Goal: Task Accomplishment & Management: Manage account settings

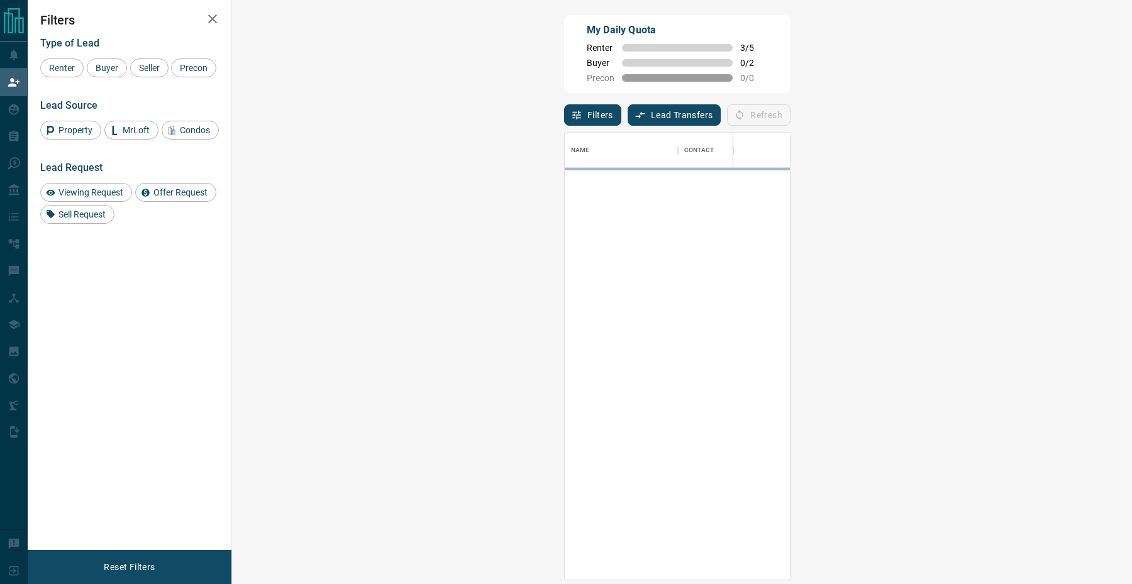
scroll to position [447, 873]
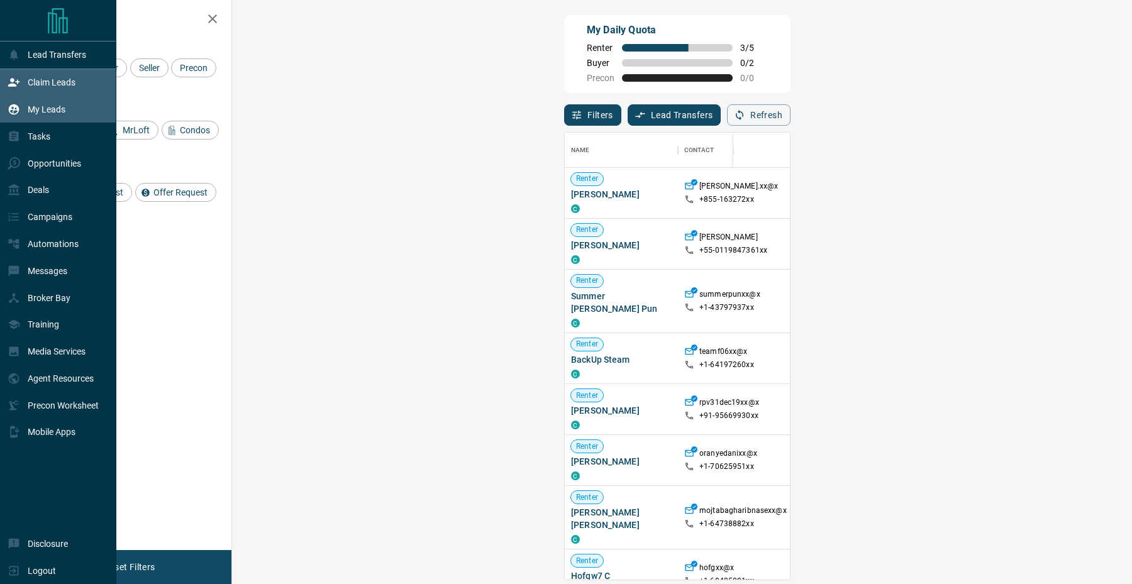
click at [17, 118] on div "My Leads" at bounding box center [37, 109] width 58 height 21
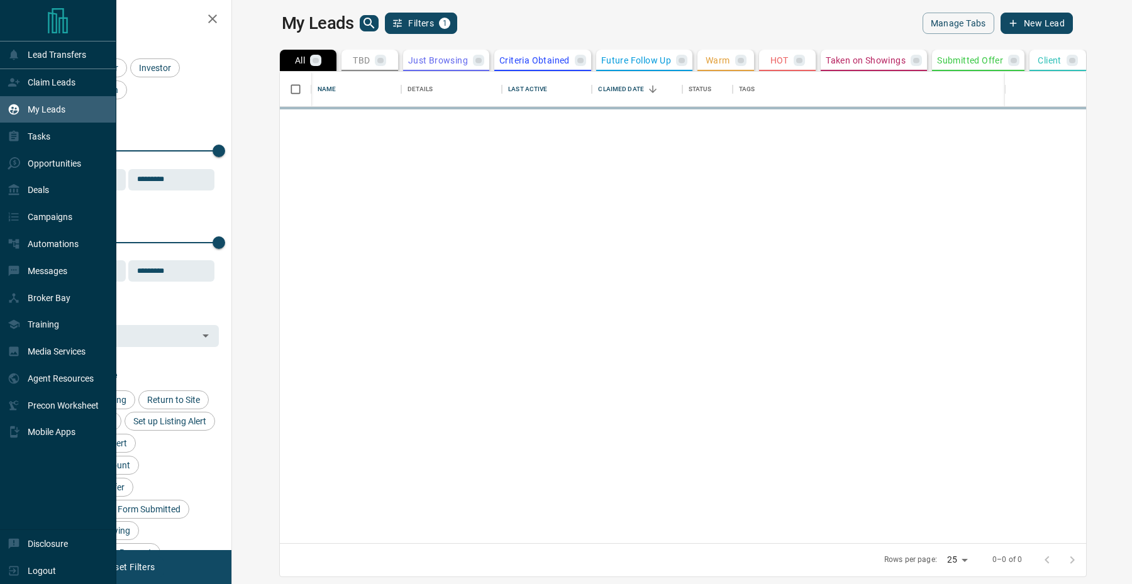
scroll to position [472, 894]
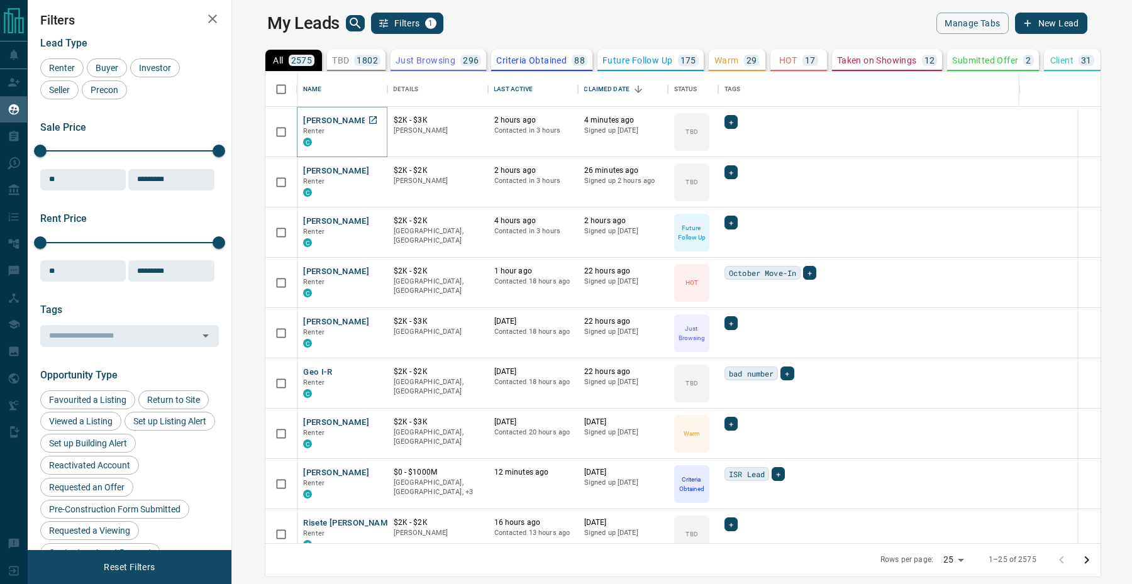
click at [303, 123] on button "[PERSON_NAME]" at bounding box center [336, 121] width 66 height 12
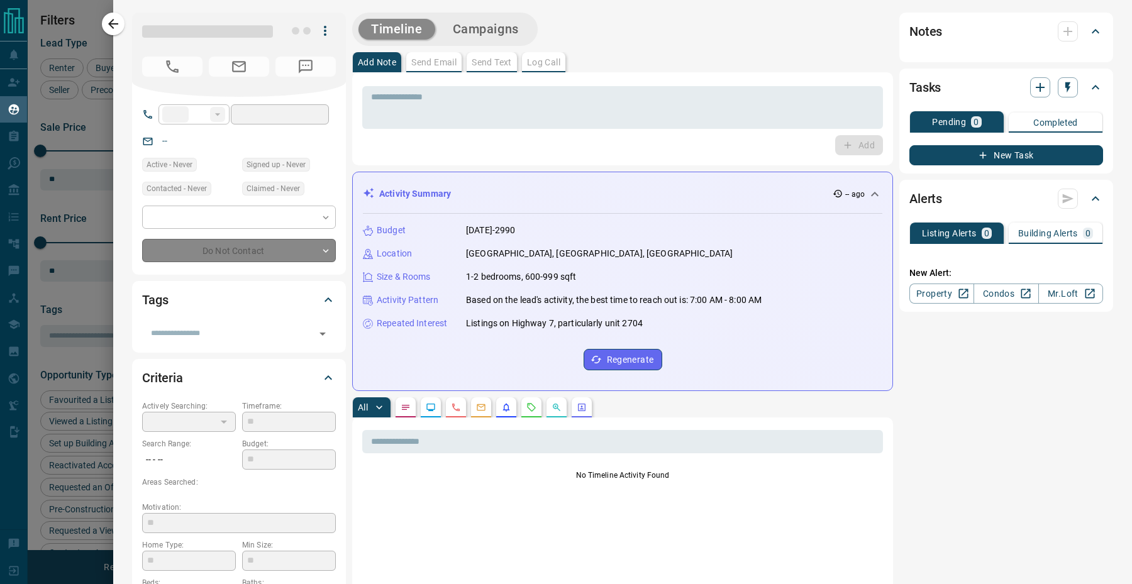
type input "**"
type input "**********"
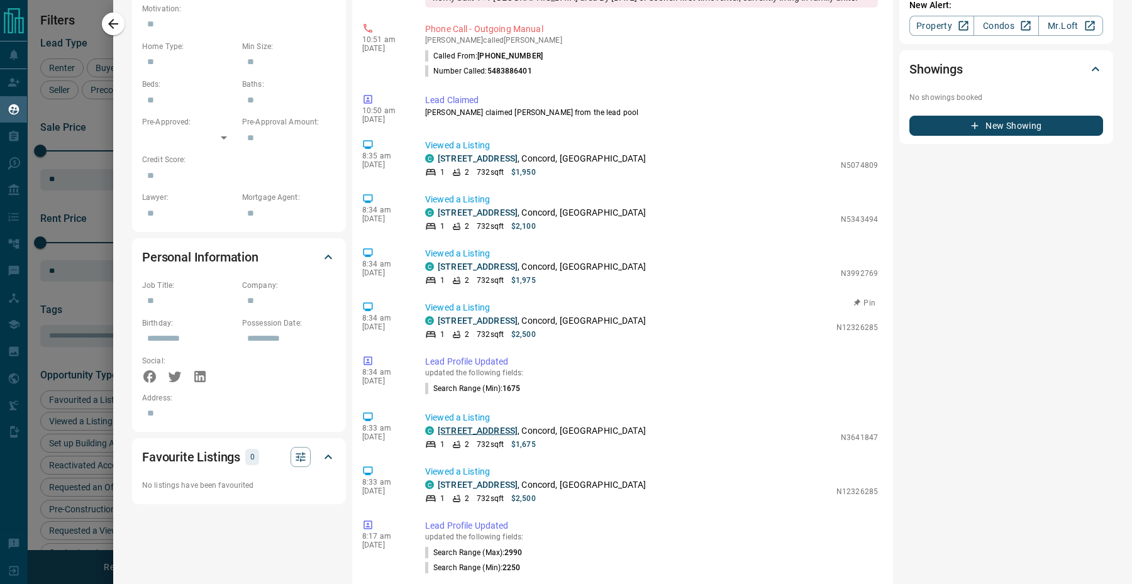
scroll to position [503, 0]
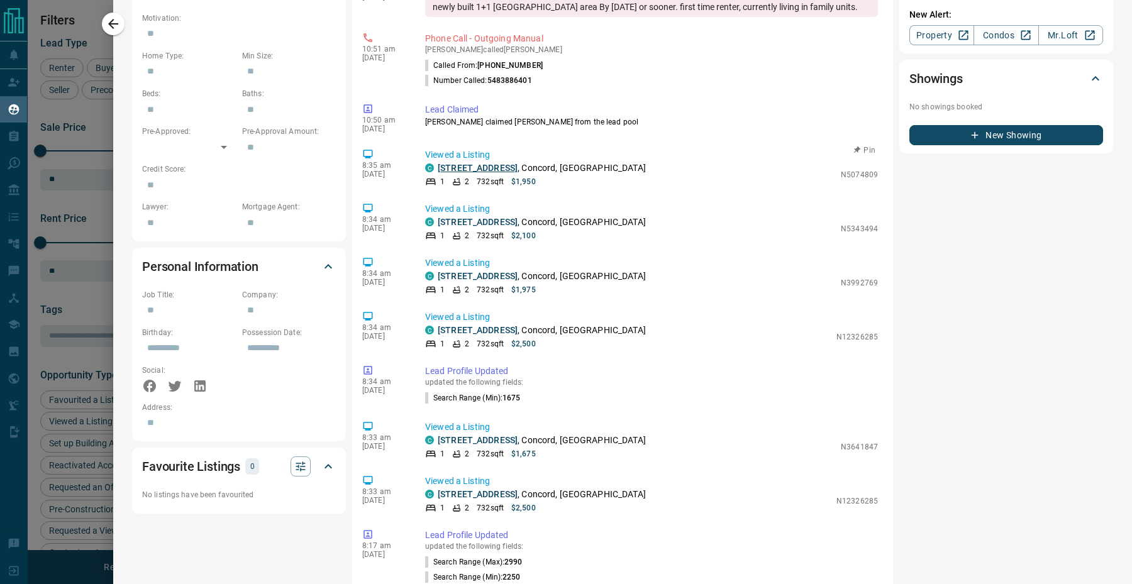
click at [464, 165] on link "[STREET_ADDRESS]" at bounding box center [478, 168] width 80 height 10
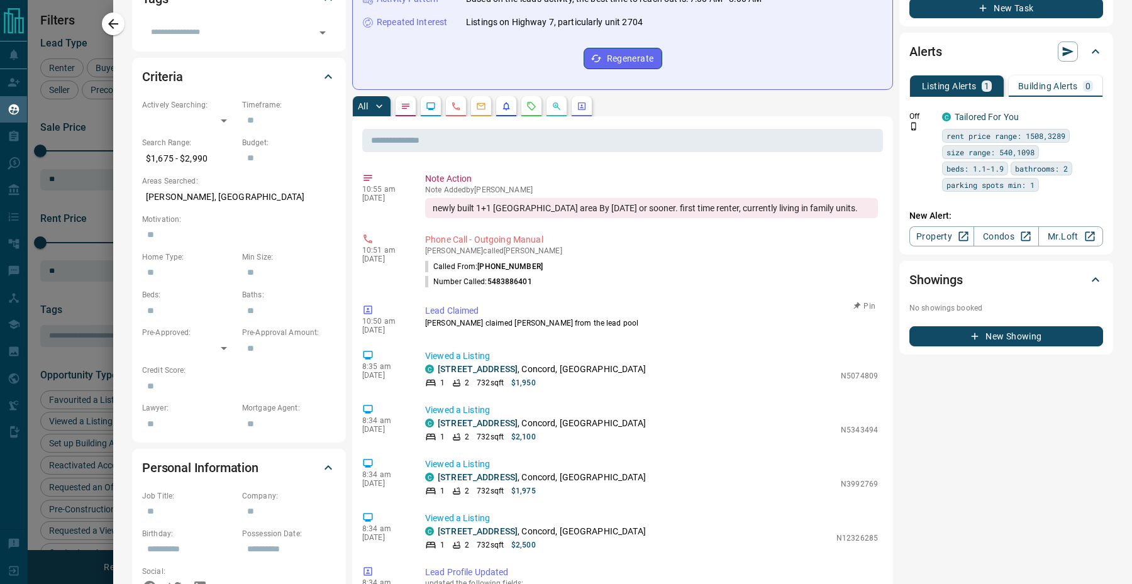
scroll to position [0, 0]
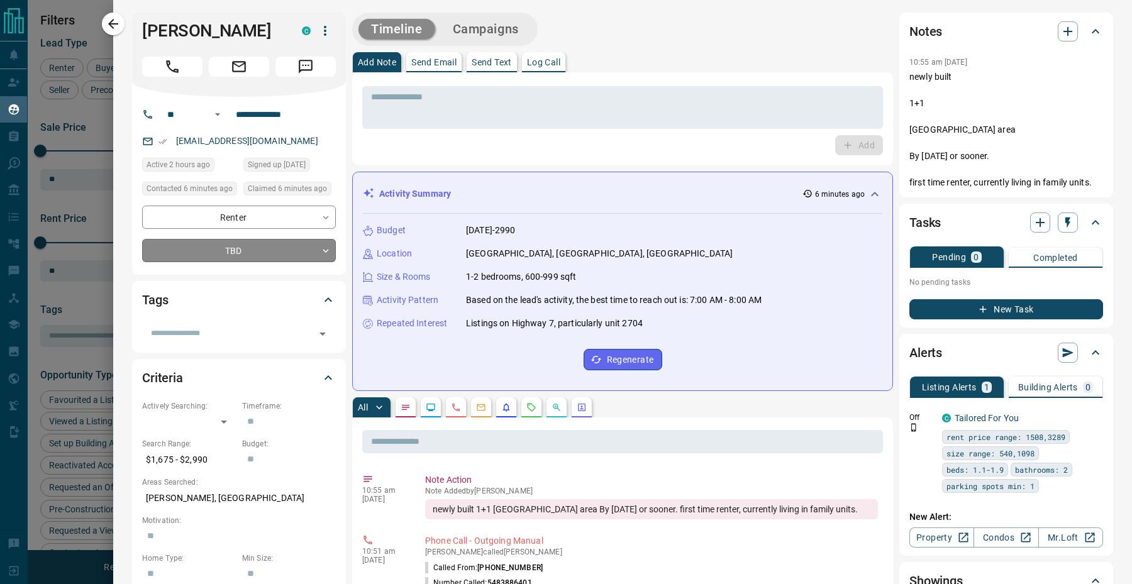
click at [231, 250] on body "Lead Transfers Claim Leads My Leads Tasks Opportunities Deals Campaigns Automat…" at bounding box center [566, 284] width 1132 height 569
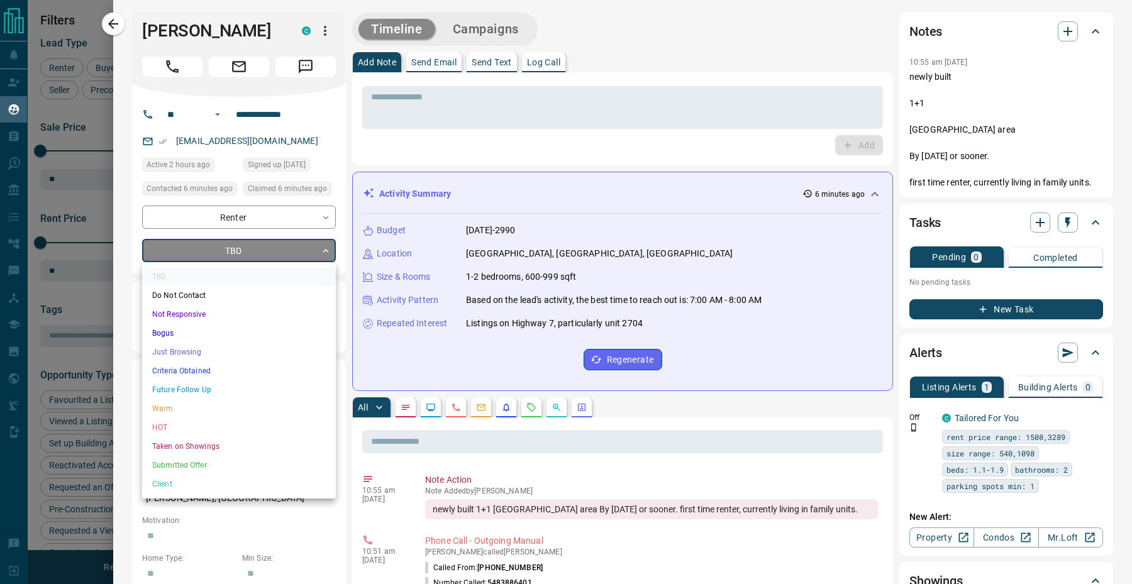
click at [186, 433] on li "HOT" at bounding box center [239, 427] width 194 height 19
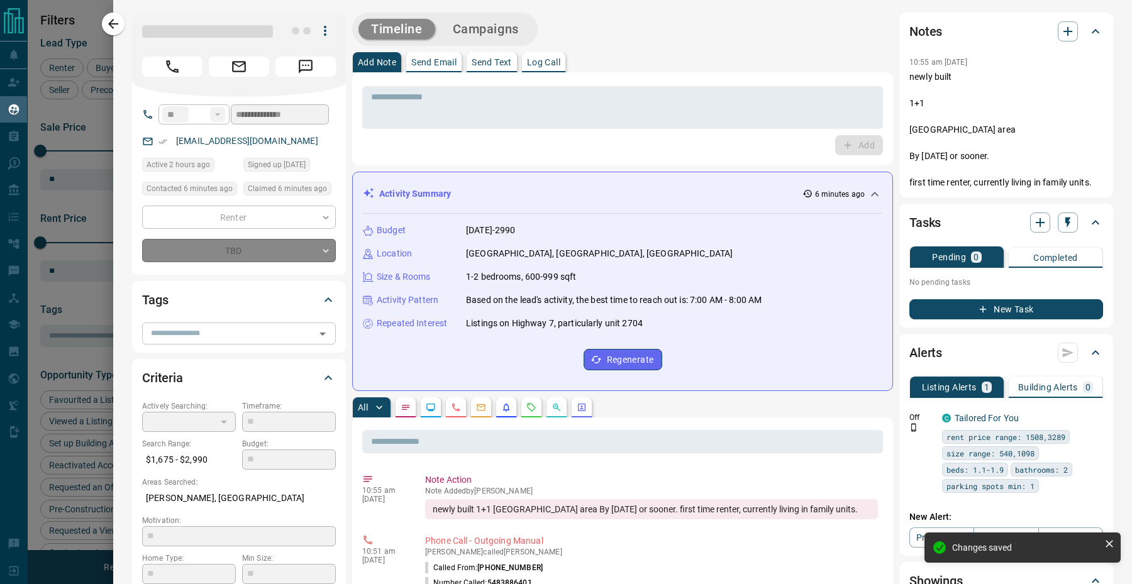
type input "*"
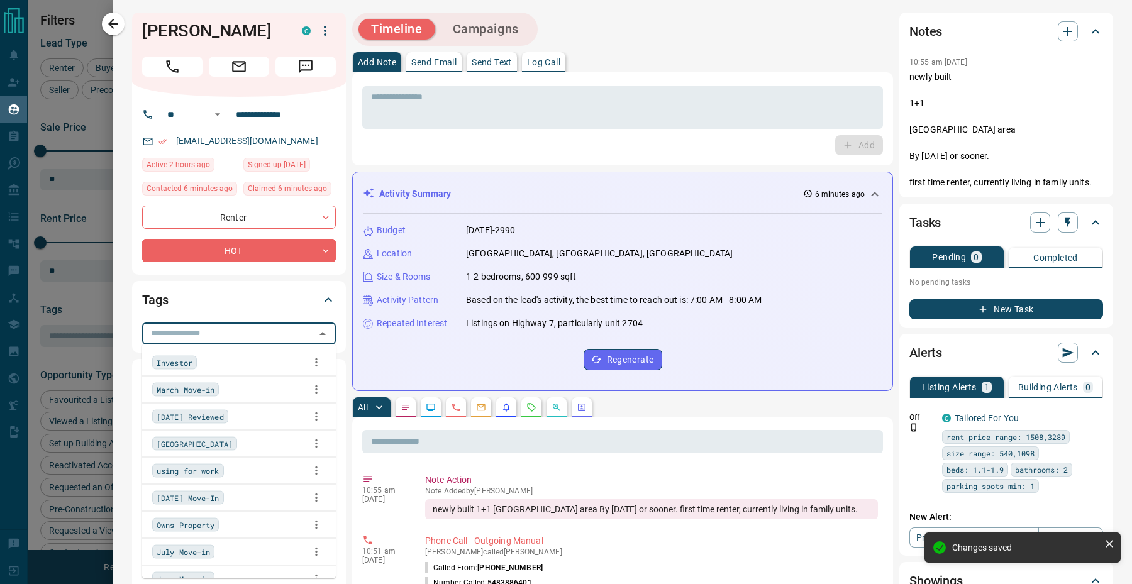
click at [194, 329] on input "text" at bounding box center [228, 333] width 165 height 14
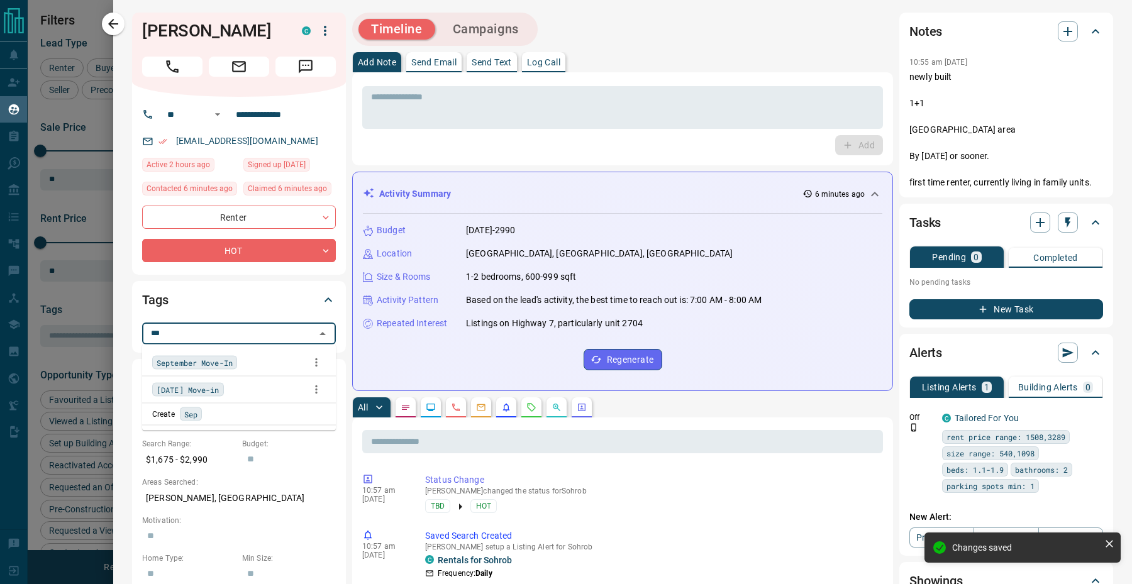
type input "****"
click at [190, 362] on span "September Move-In" at bounding box center [195, 363] width 76 height 13
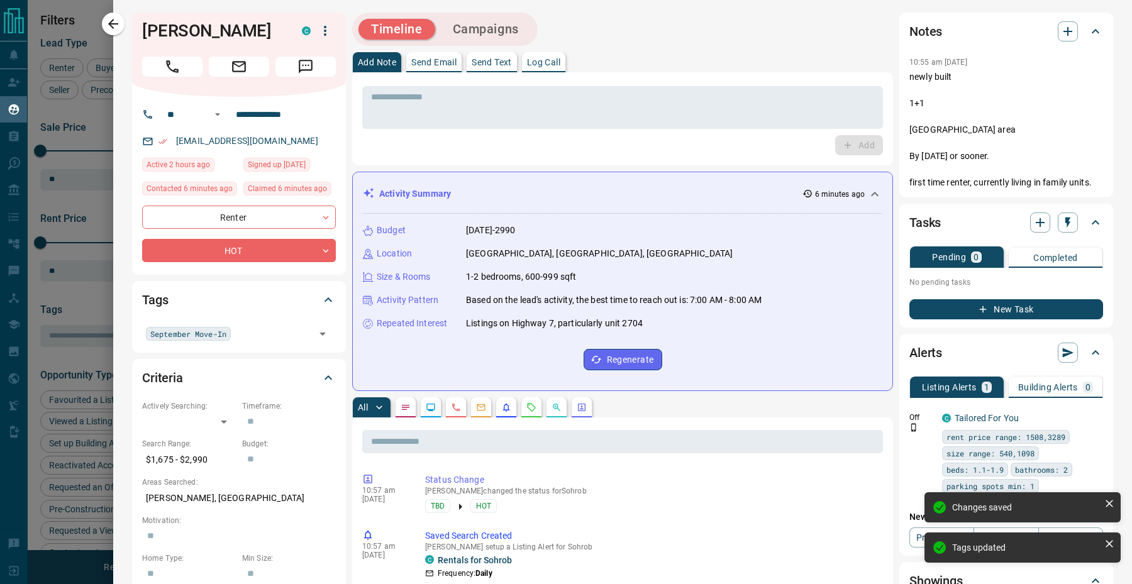
click at [146, 311] on div "Tags" at bounding box center [239, 300] width 194 height 30
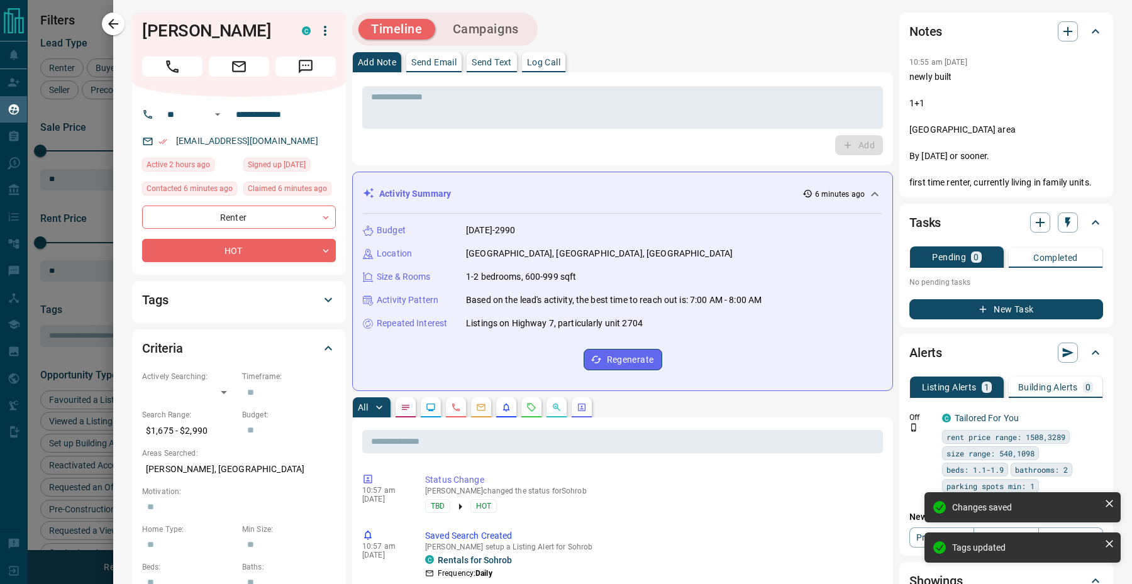
click at [284, 302] on div "Tags" at bounding box center [231, 300] width 179 height 20
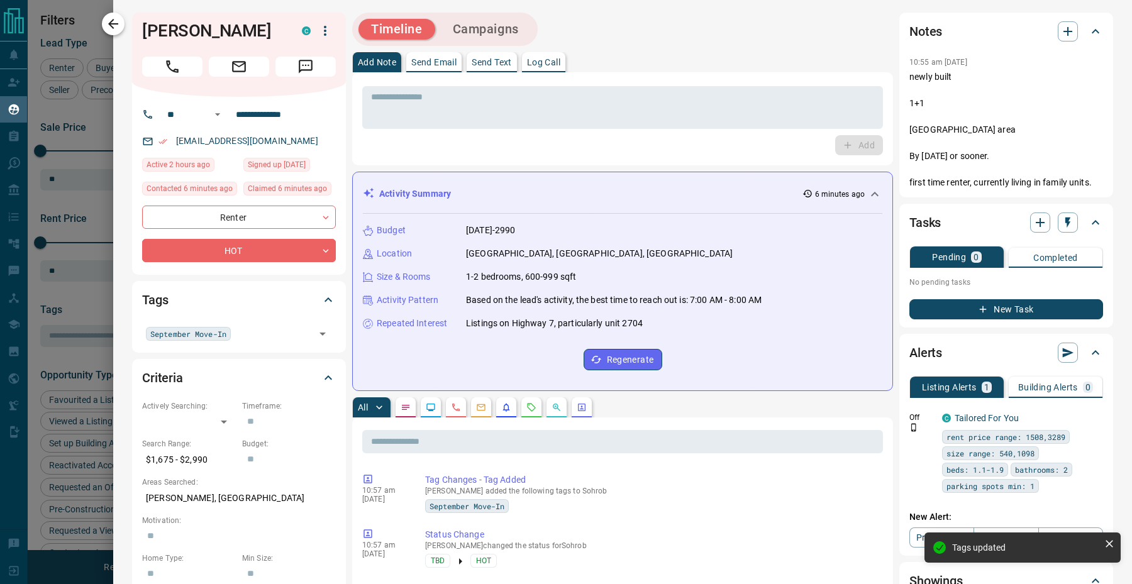
click at [118, 28] on icon "button" at bounding box center [113, 23] width 15 height 15
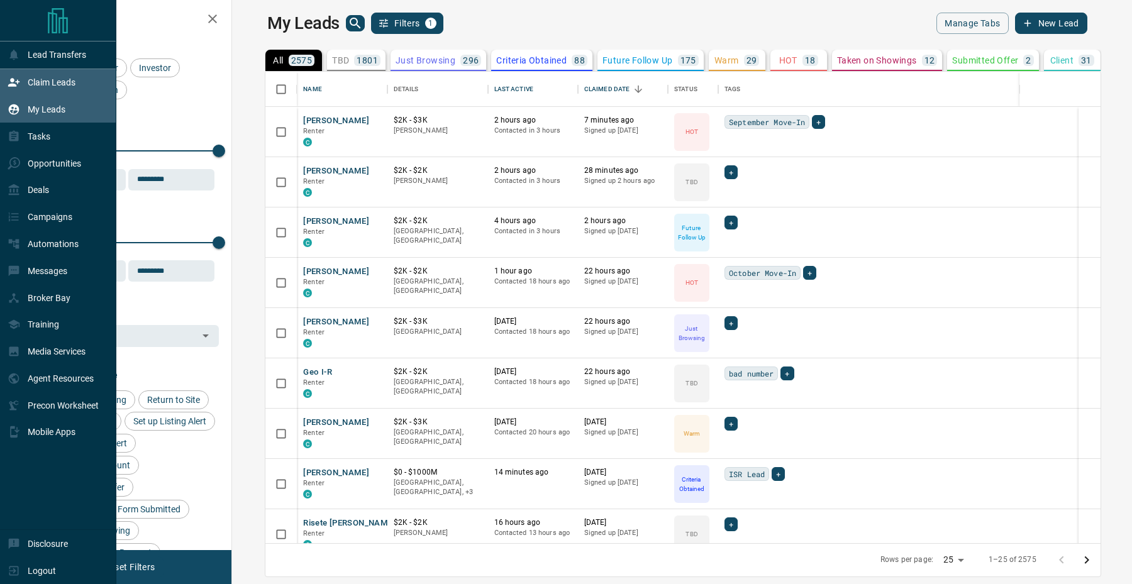
click at [13, 86] on icon at bounding box center [13, 83] width 11 height 8
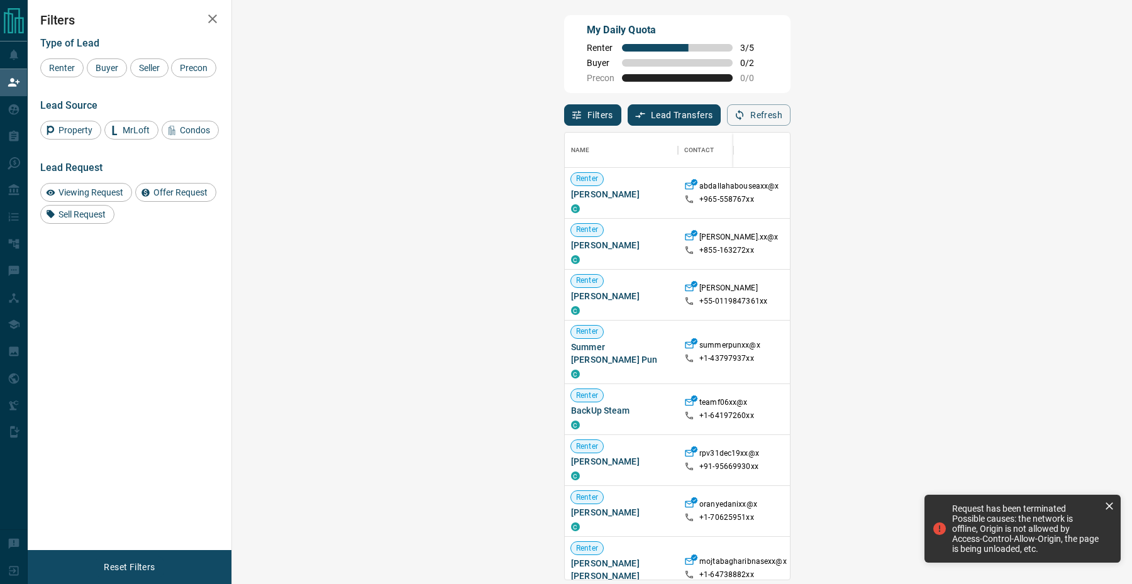
scroll to position [447, 873]
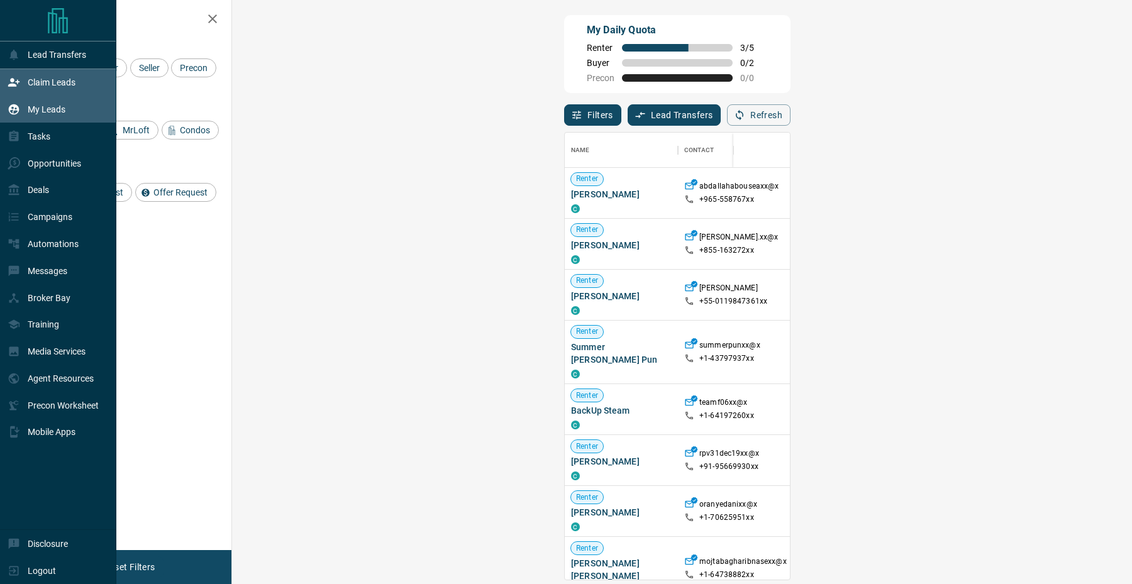
click at [25, 119] on div "My Leads" at bounding box center [37, 109] width 58 height 21
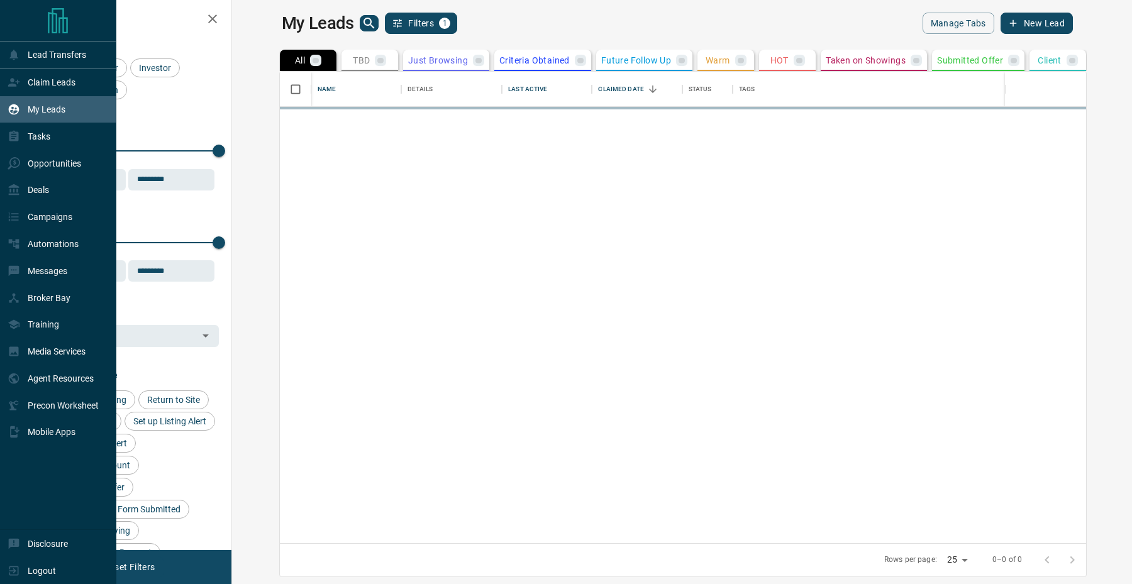
scroll to position [472, 894]
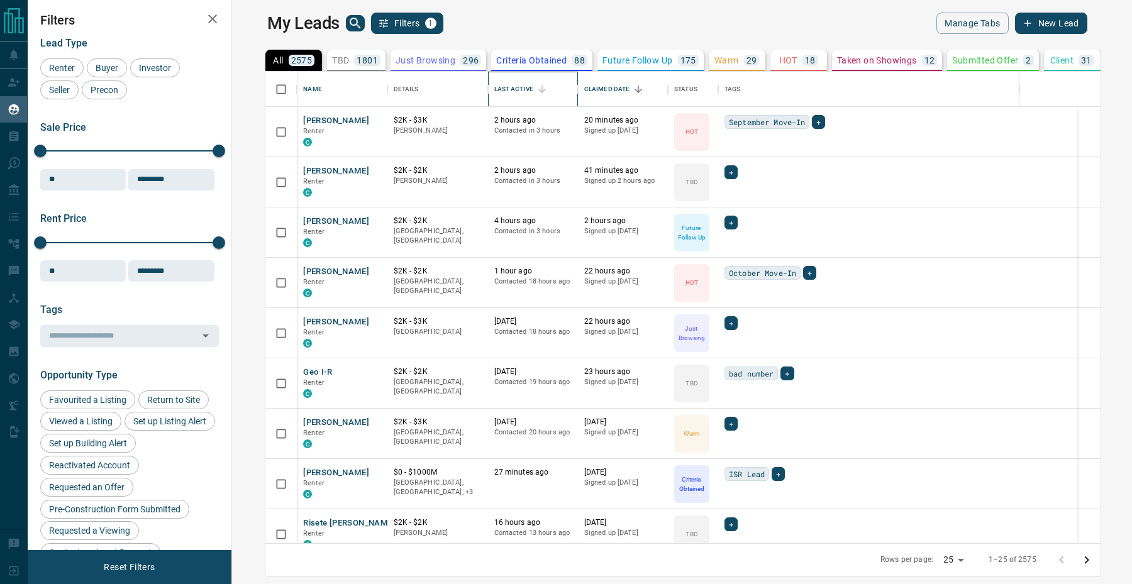
click at [494, 91] on div "Last Active" at bounding box center [513, 89] width 39 height 35
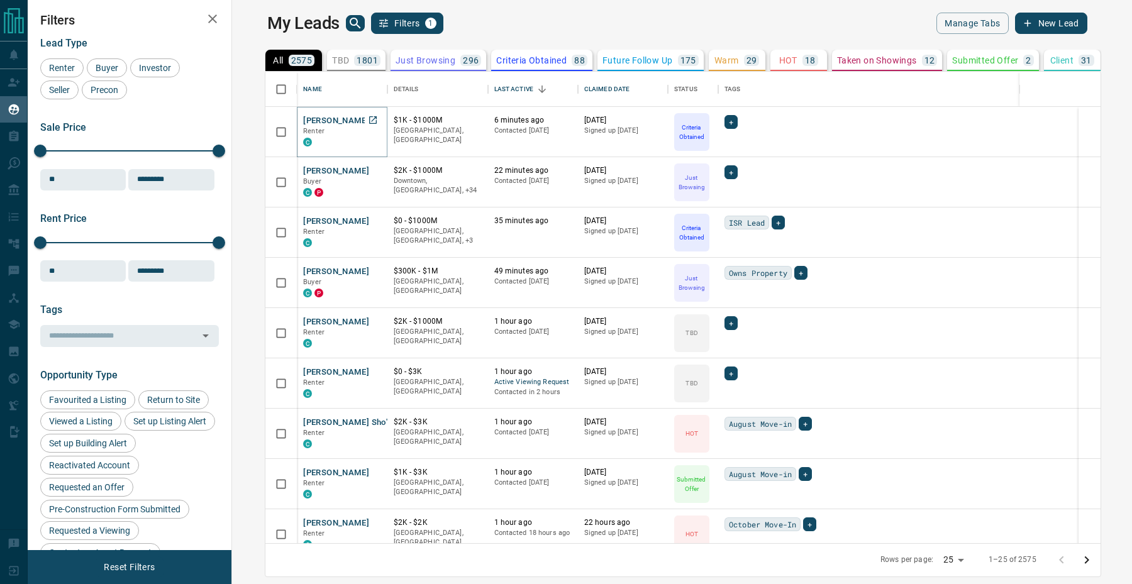
click at [303, 123] on button "[PERSON_NAME]" at bounding box center [336, 121] width 66 height 12
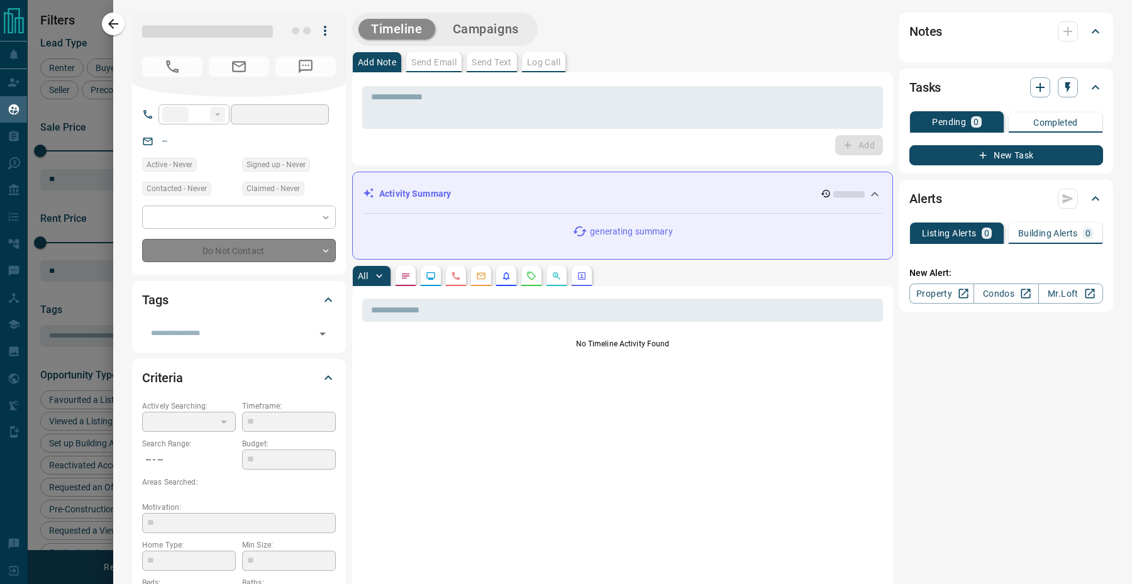
type input "**"
type input "**********"
type input "*"
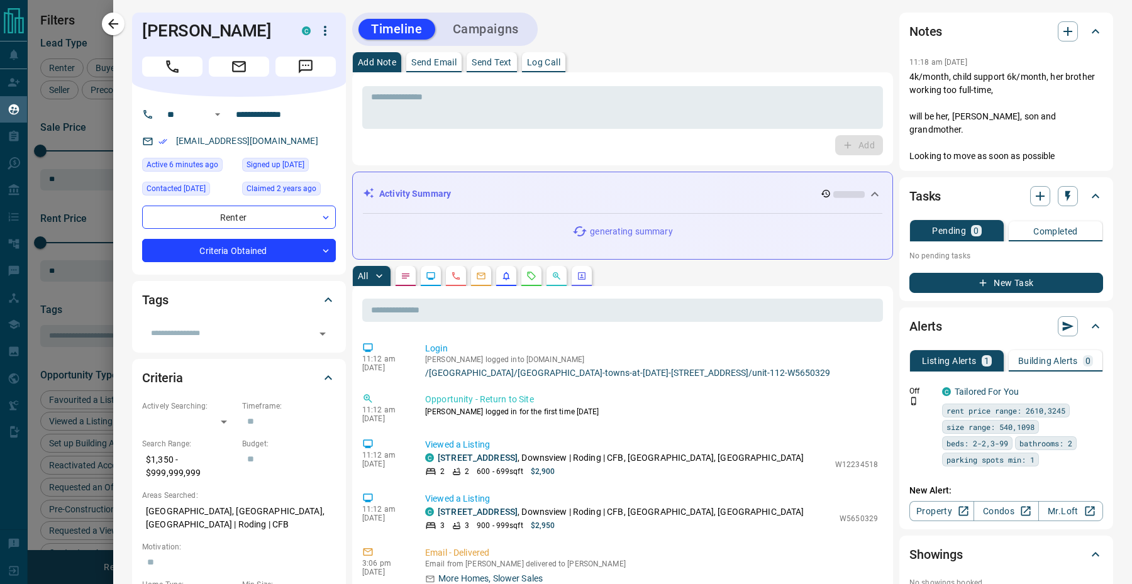
click at [117, 33] on button "button" at bounding box center [113, 24] width 23 height 23
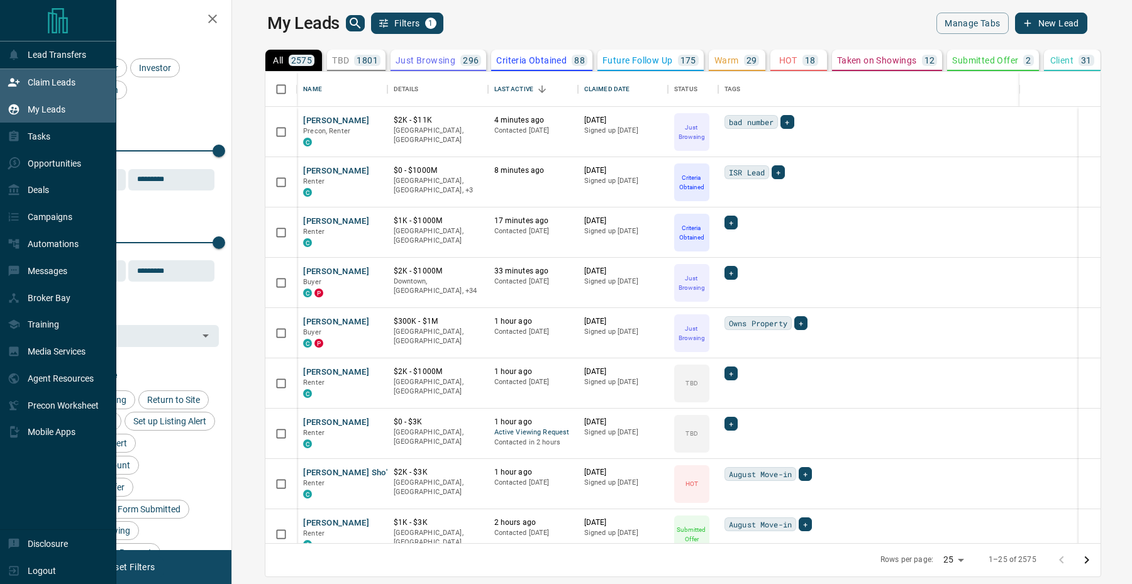
click at [4, 79] on div "Claim Leads" at bounding box center [58, 82] width 116 height 27
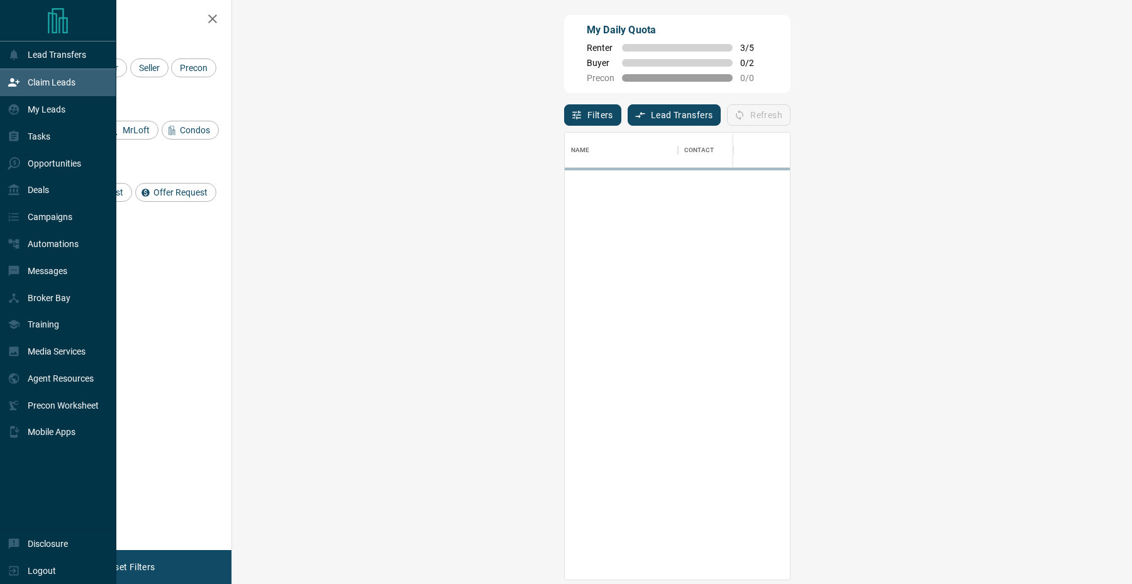
scroll to position [447, 873]
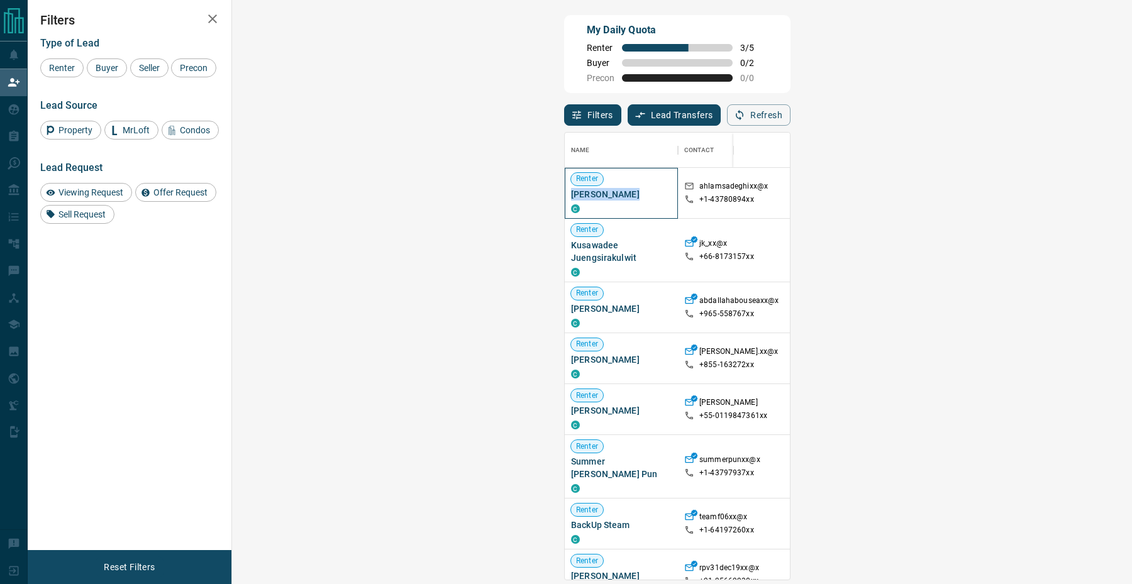
drag, startPoint x: 305, startPoint y: 196, endPoint x: 242, endPoint y: 199, distance: 63.0
click at [565, 199] on div "Renter [PERSON_NAME] C" at bounding box center [621, 193] width 113 height 51
copy span "[PERSON_NAME]"
click at [745, 112] on icon "button" at bounding box center [739, 114] width 11 height 11
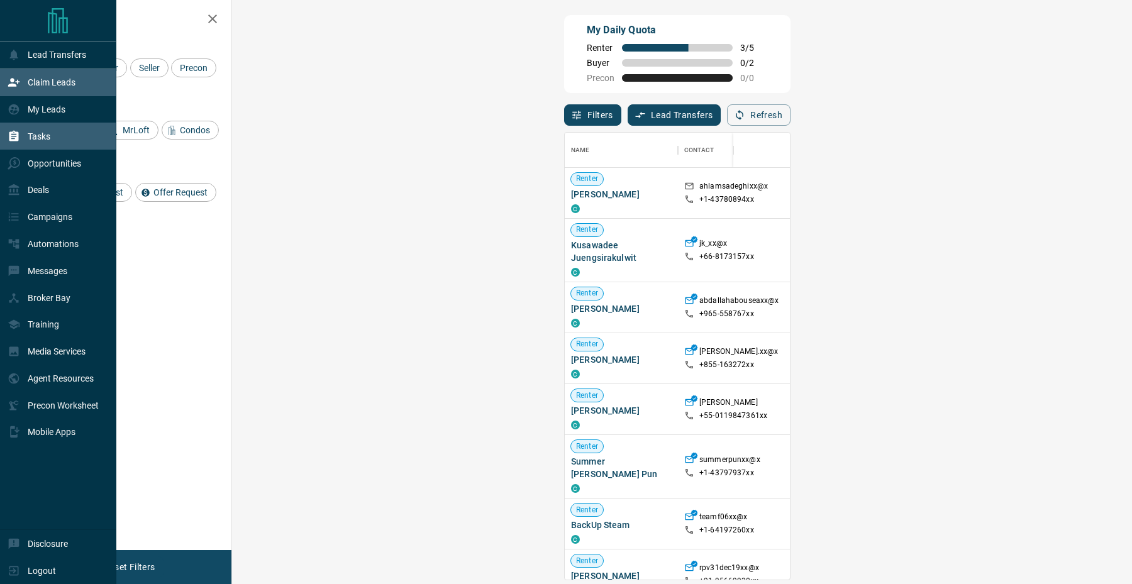
click at [20, 131] on div "Tasks" at bounding box center [29, 136] width 43 height 21
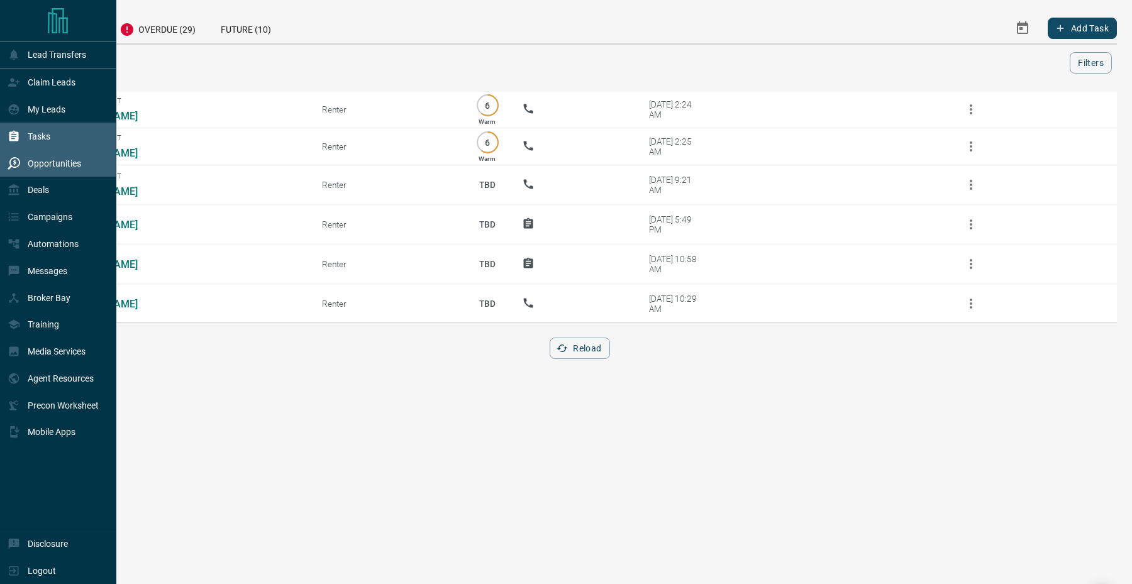
click at [21, 158] on div "Opportunities" at bounding box center [45, 163] width 74 height 21
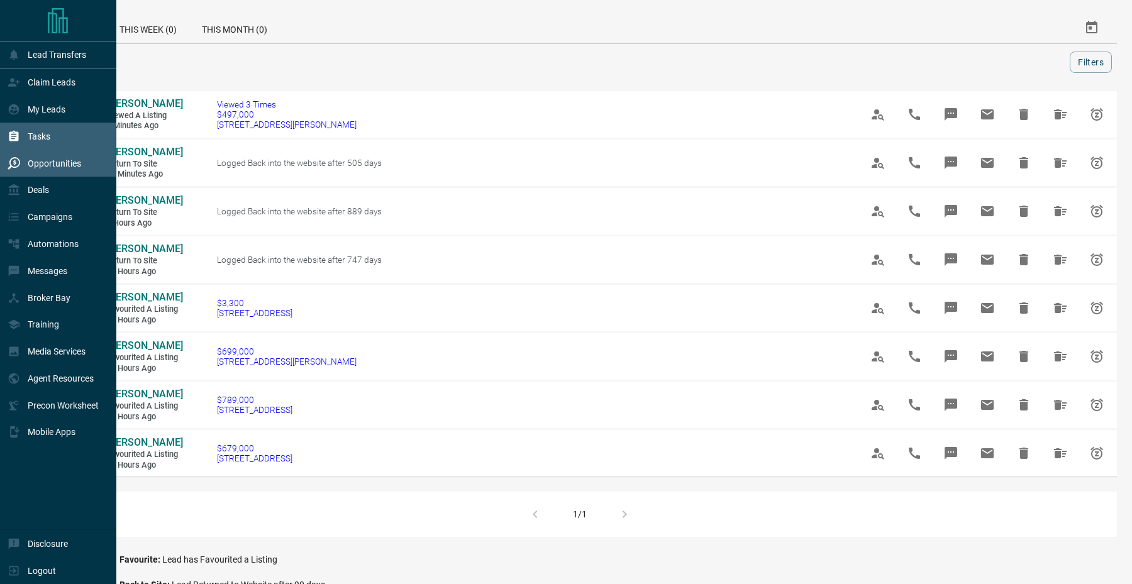
click at [28, 135] on p "Tasks" at bounding box center [39, 136] width 23 height 10
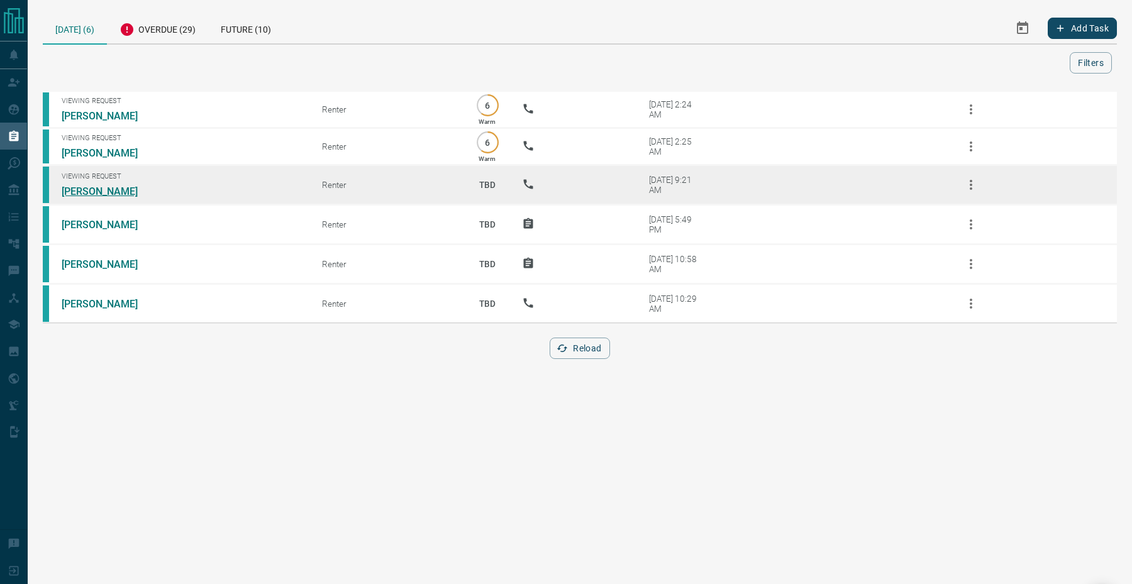
click at [72, 191] on link "[PERSON_NAME]" at bounding box center [109, 192] width 94 height 12
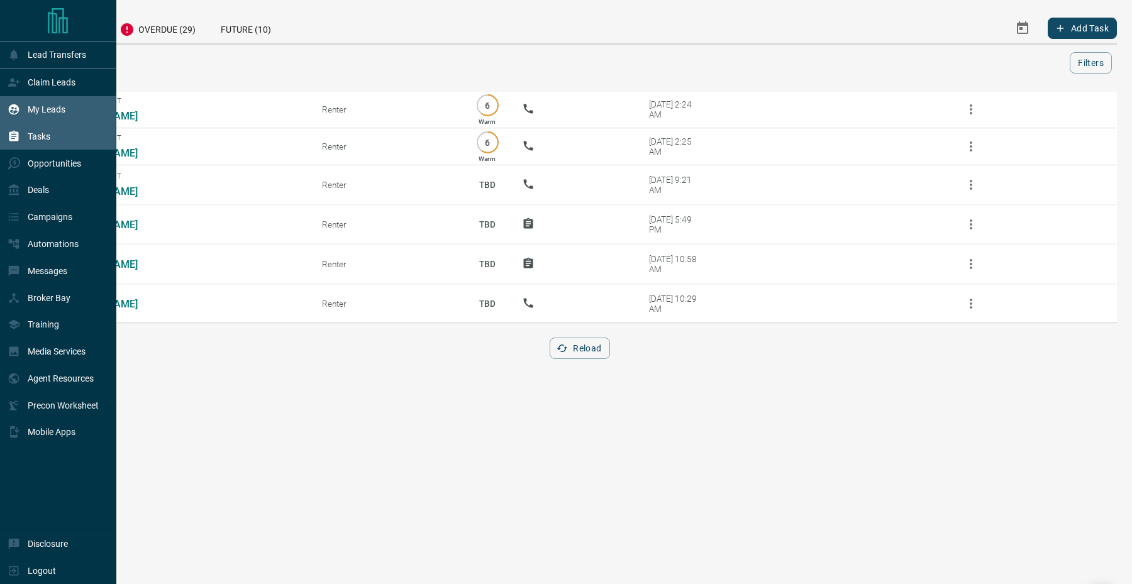
click at [9, 97] on div "My Leads" at bounding box center [58, 109] width 116 height 27
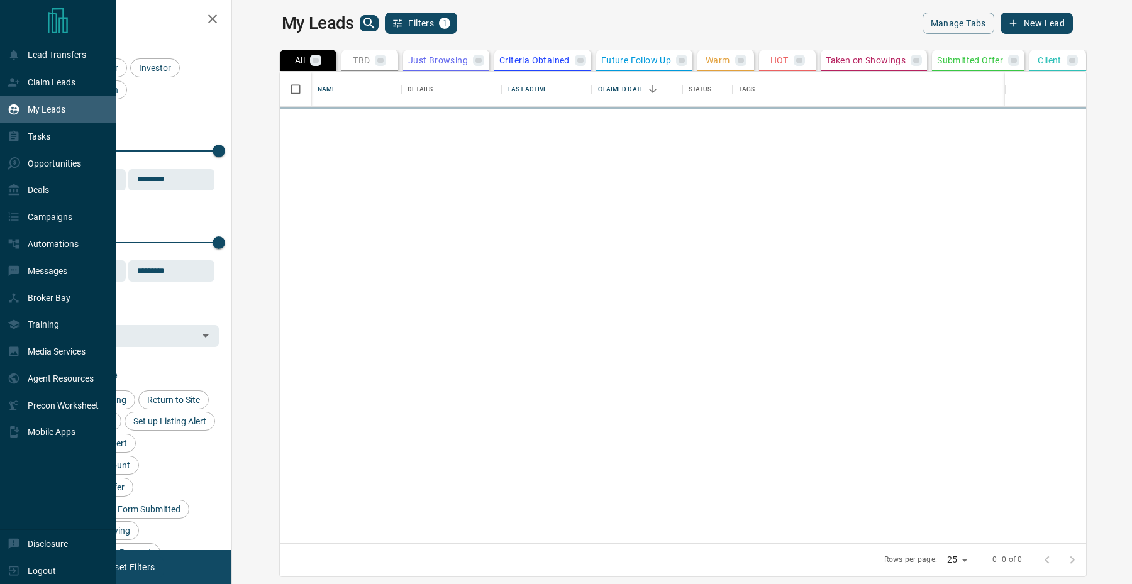
scroll to position [472, 894]
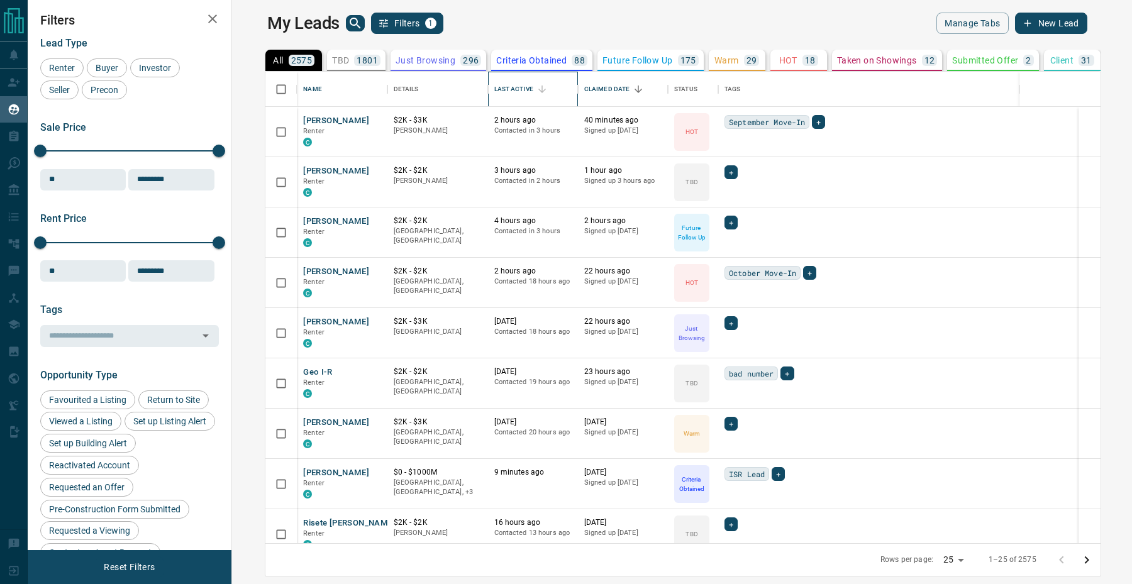
click at [494, 82] on div "Last Active" at bounding box center [513, 89] width 39 height 35
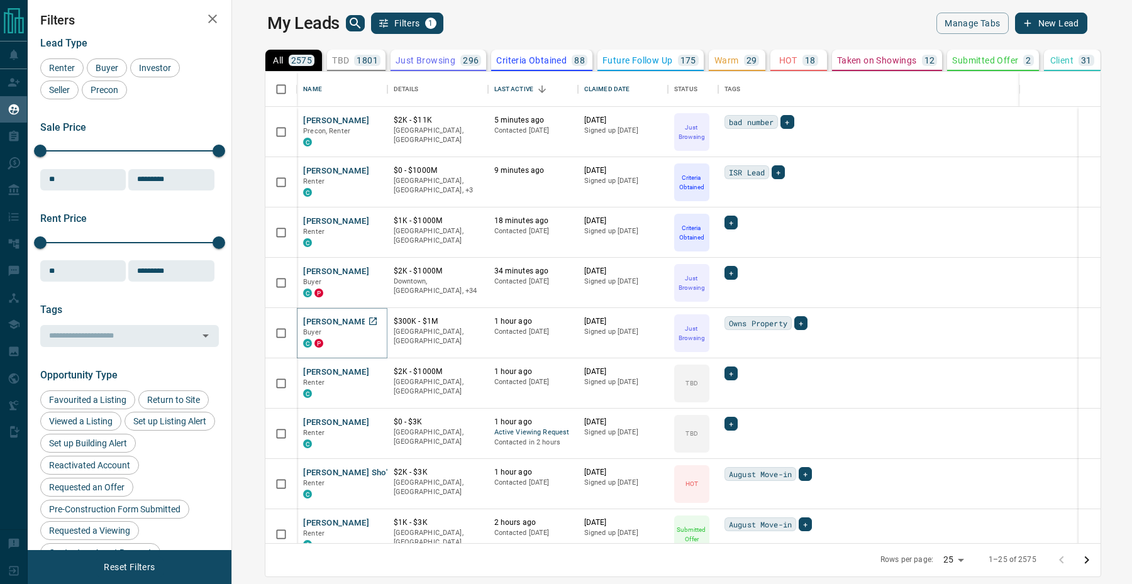
click at [303, 319] on button "[PERSON_NAME]" at bounding box center [336, 322] width 66 height 12
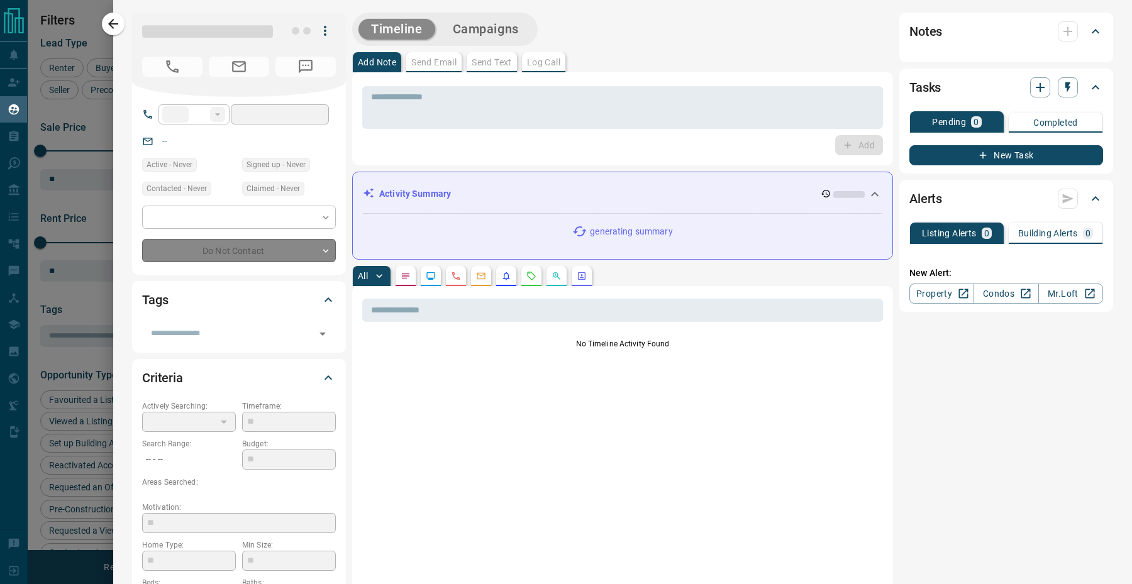
type input "**"
type input "**********"
type input "*"
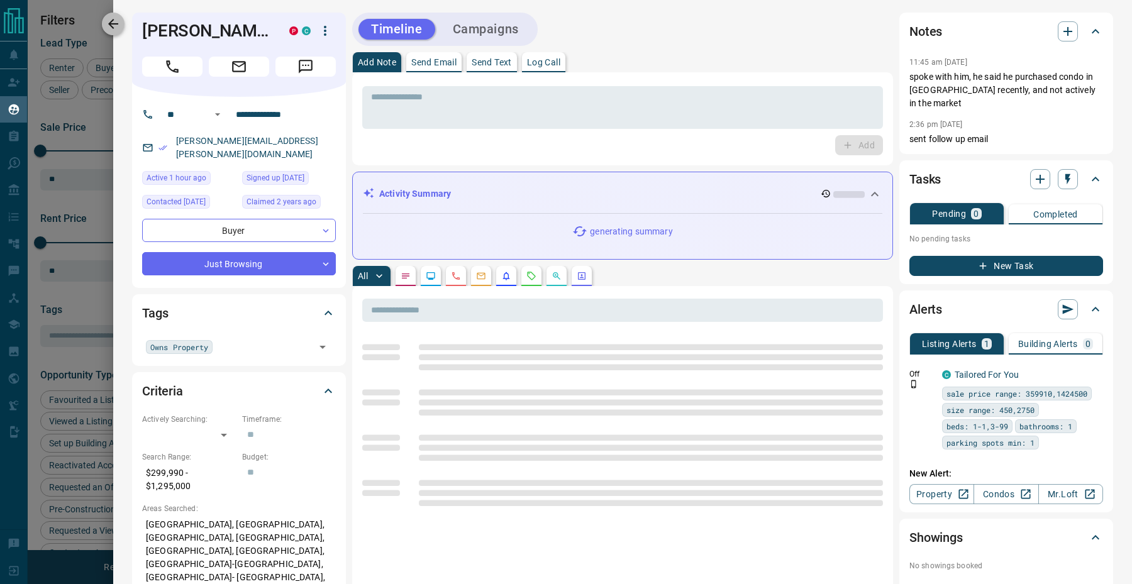
click at [114, 16] on button "button" at bounding box center [113, 24] width 23 height 23
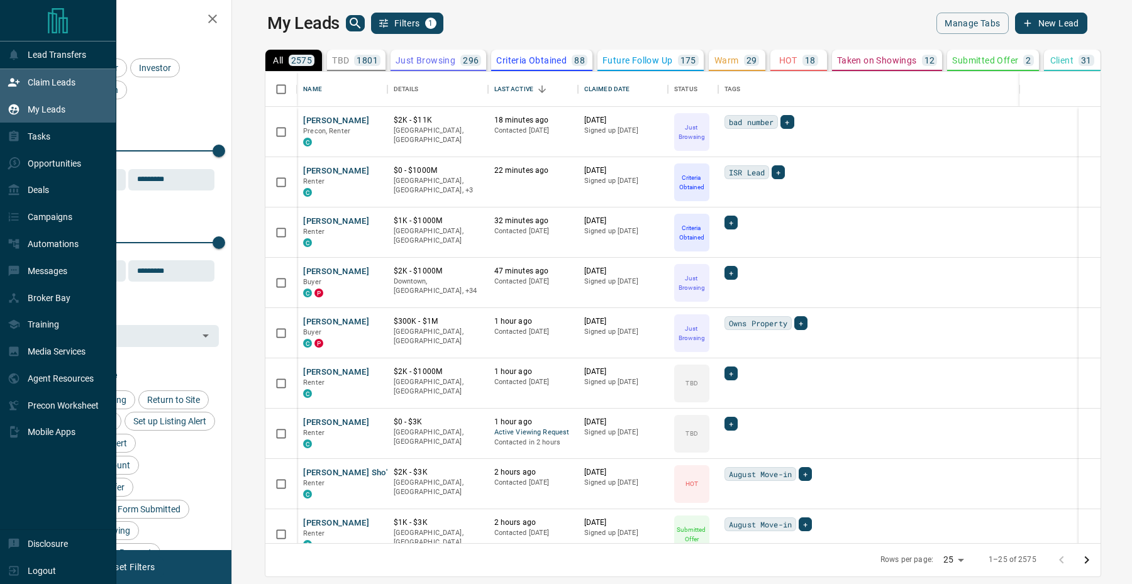
click at [11, 77] on icon at bounding box center [14, 82] width 13 height 13
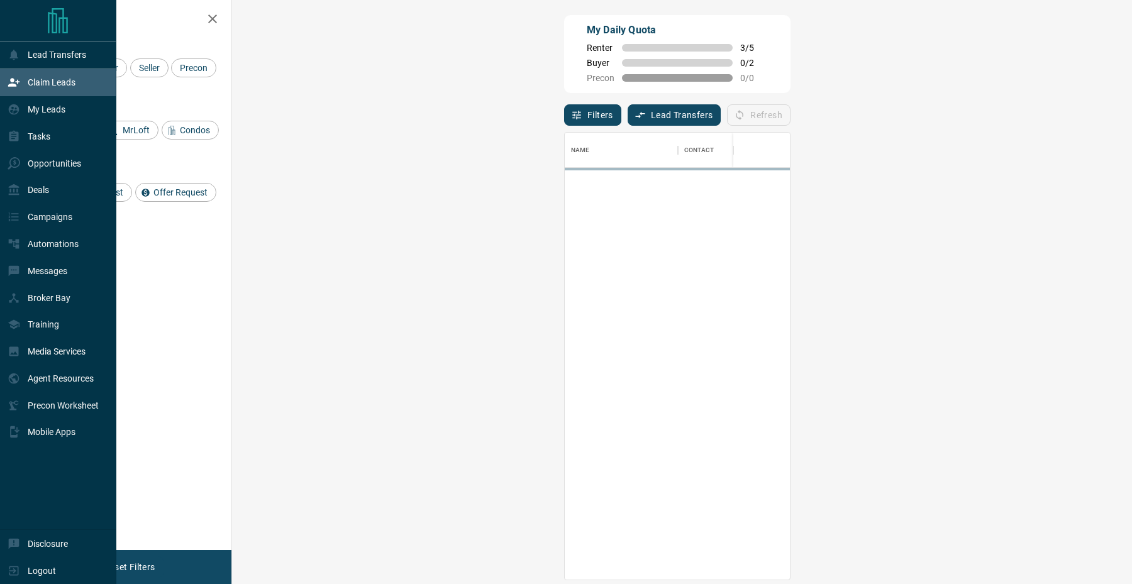
scroll to position [447, 873]
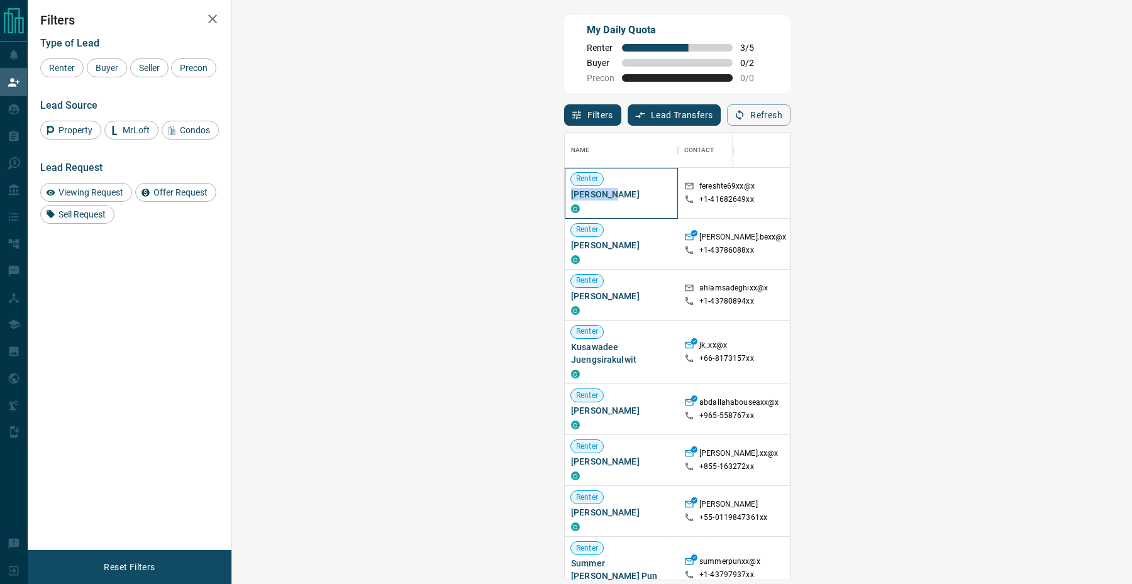
drag, startPoint x: 295, startPoint y: 196, endPoint x: 242, endPoint y: 197, distance: 53.5
click at [565, 197] on div "Renter [PERSON_NAME] C" at bounding box center [621, 193] width 113 height 51
copy span "[PERSON_NAME]"
